Goal: Task Accomplishment & Management: Complete application form

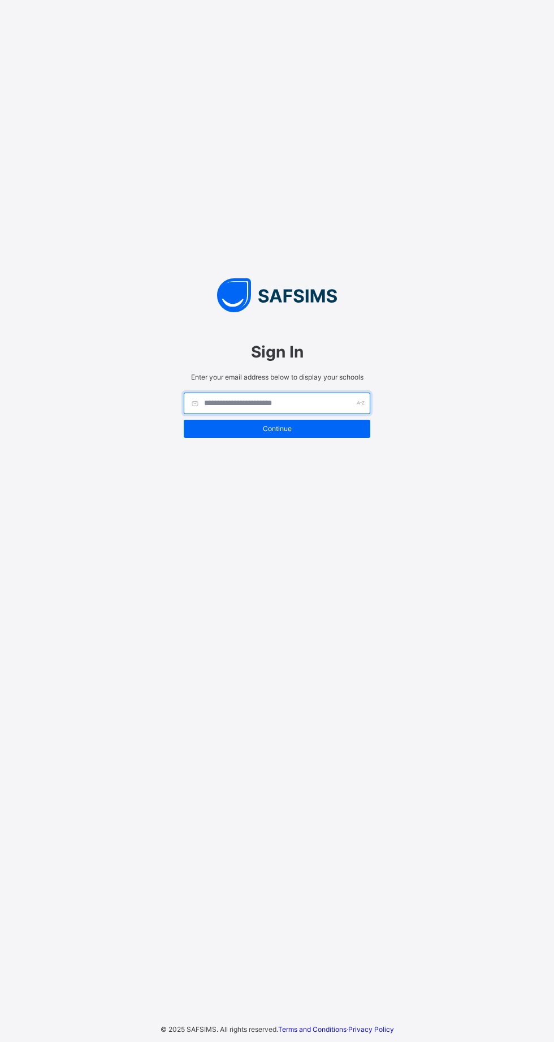
click at [237, 414] on input "text" at bounding box center [277, 403] width 187 height 21
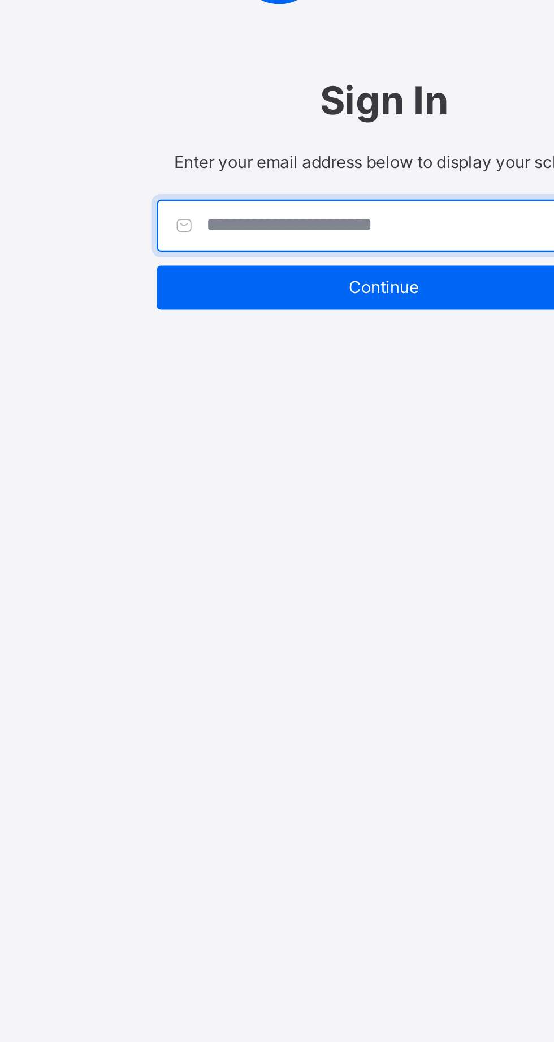
click at [226, 414] on input "text" at bounding box center [277, 403] width 187 height 21
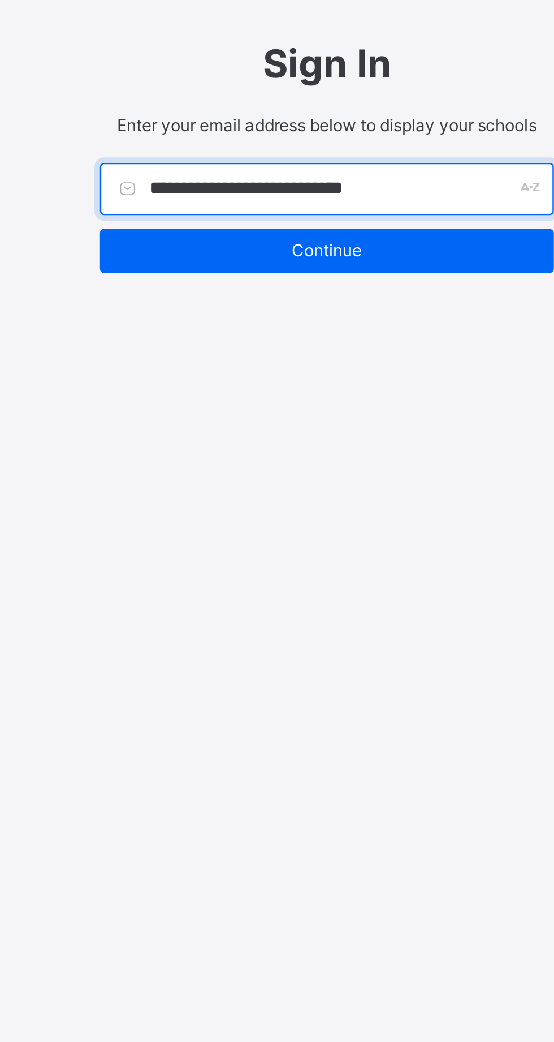
type input "**********"
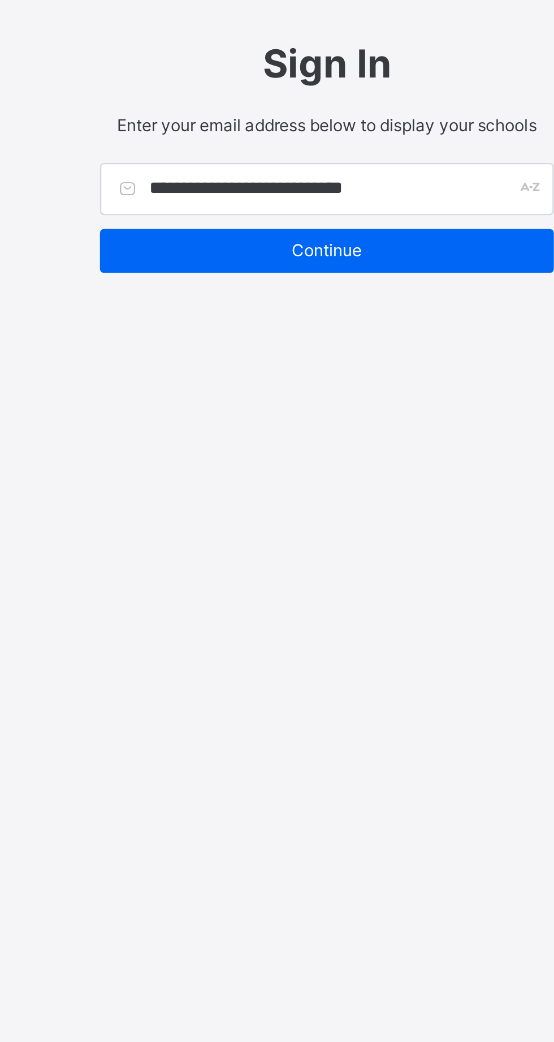
click at [235, 433] on span "Continue" at bounding box center [277, 428] width 170 height 8
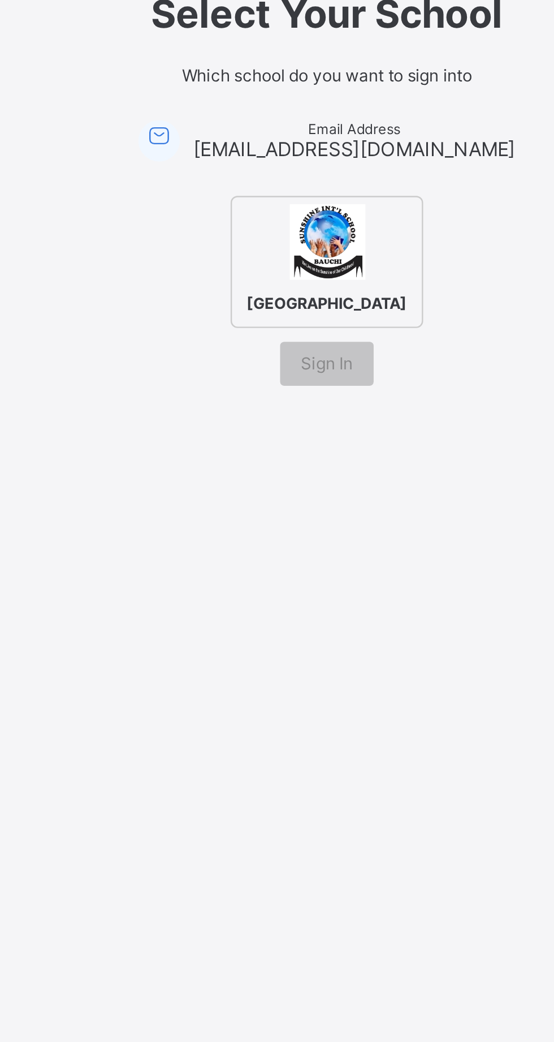
click at [273, 479] on span "Sign In" at bounding box center [276, 475] width 21 height 8
click at [270, 479] on span "Sign In" at bounding box center [276, 475] width 21 height 8
click at [221, 598] on div "Select Your School Which school do you want to sign into Email Address [EMAIL_A…" at bounding box center [277, 521] width 554 height 1042
click at [213, 575] on div "Select Your School Which school do you want to sign into Email Address [EMAIL_A…" at bounding box center [277, 521] width 554 height 1042
click at [273, 391] on span "[EMAIL_ADDRESS][DOMAIN_NAME]" at bounding box center [288, 387] width 132 height 10
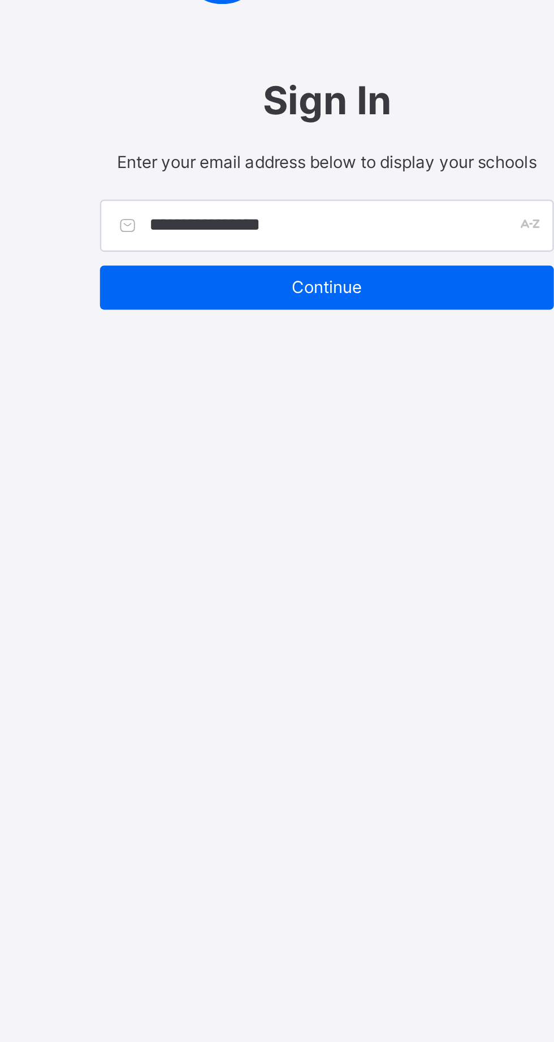
type input "**********"
click at [237, 433] on span "Continue" at bounding box center [277, 428] width 170 height 8
